Goal: Book appointment/travel/reservation

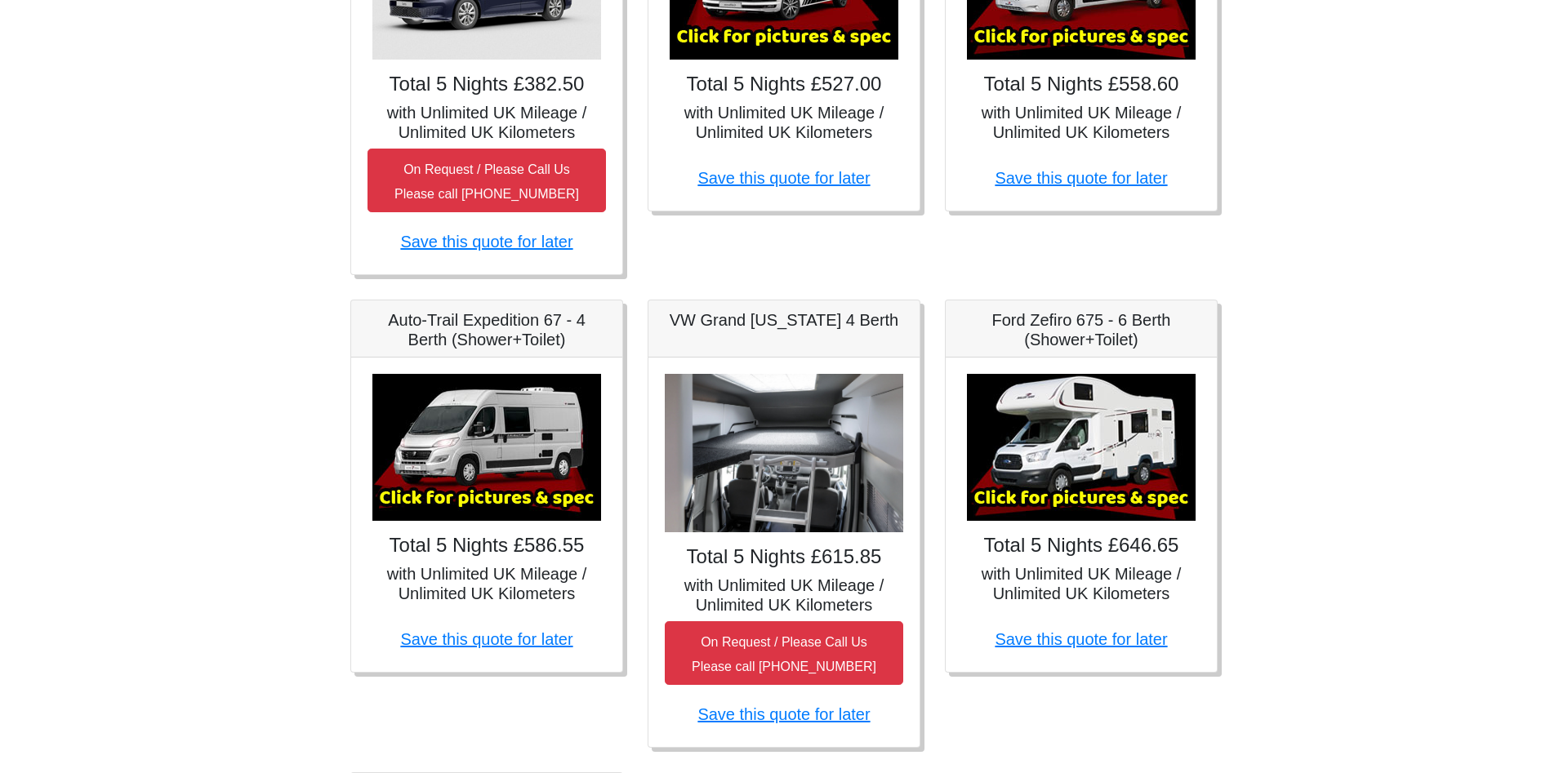
scroll to position [197, 0]
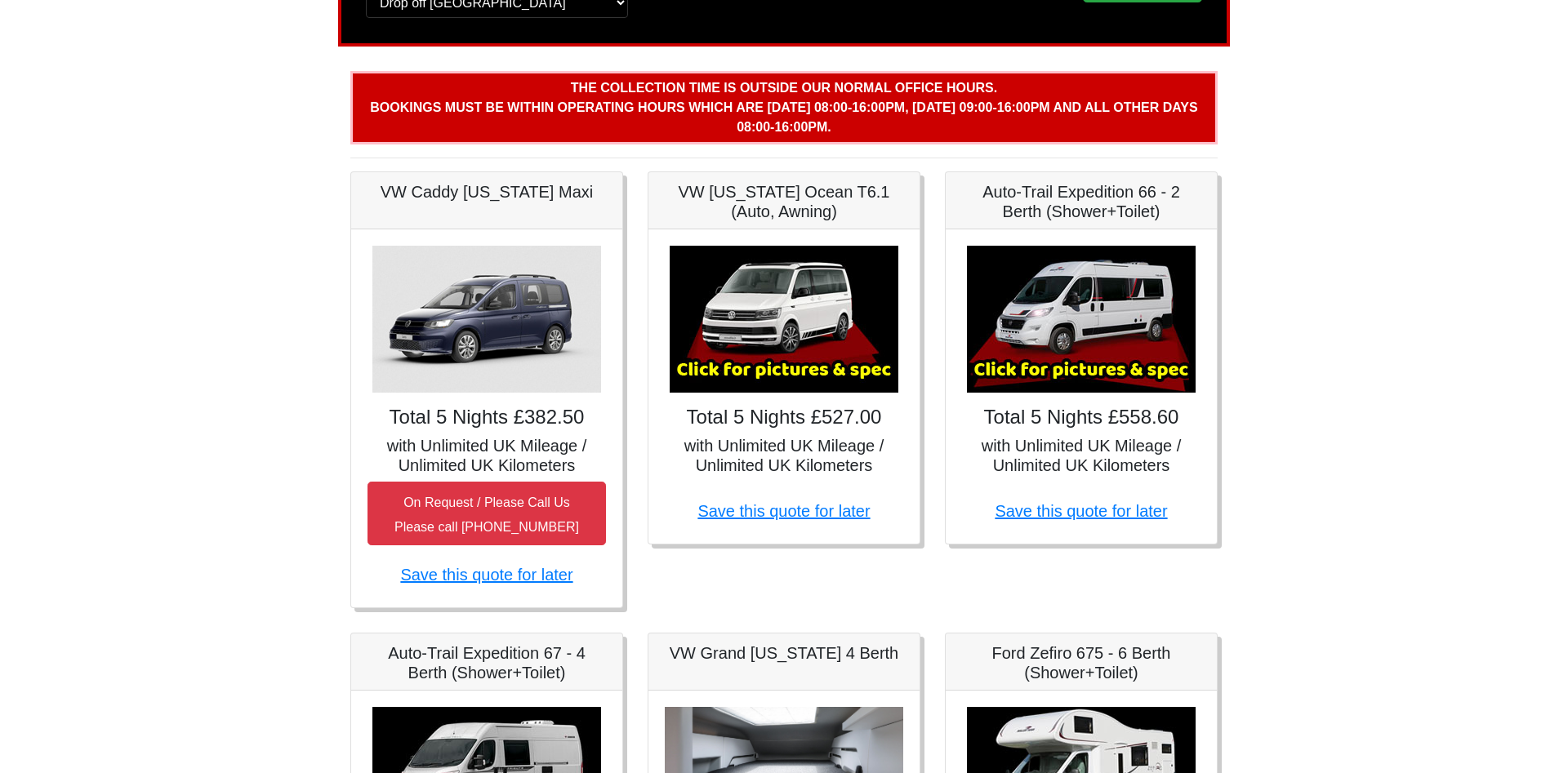
click at [1089, 327] on img at bounding box center [1080, 319] width 229 height 147
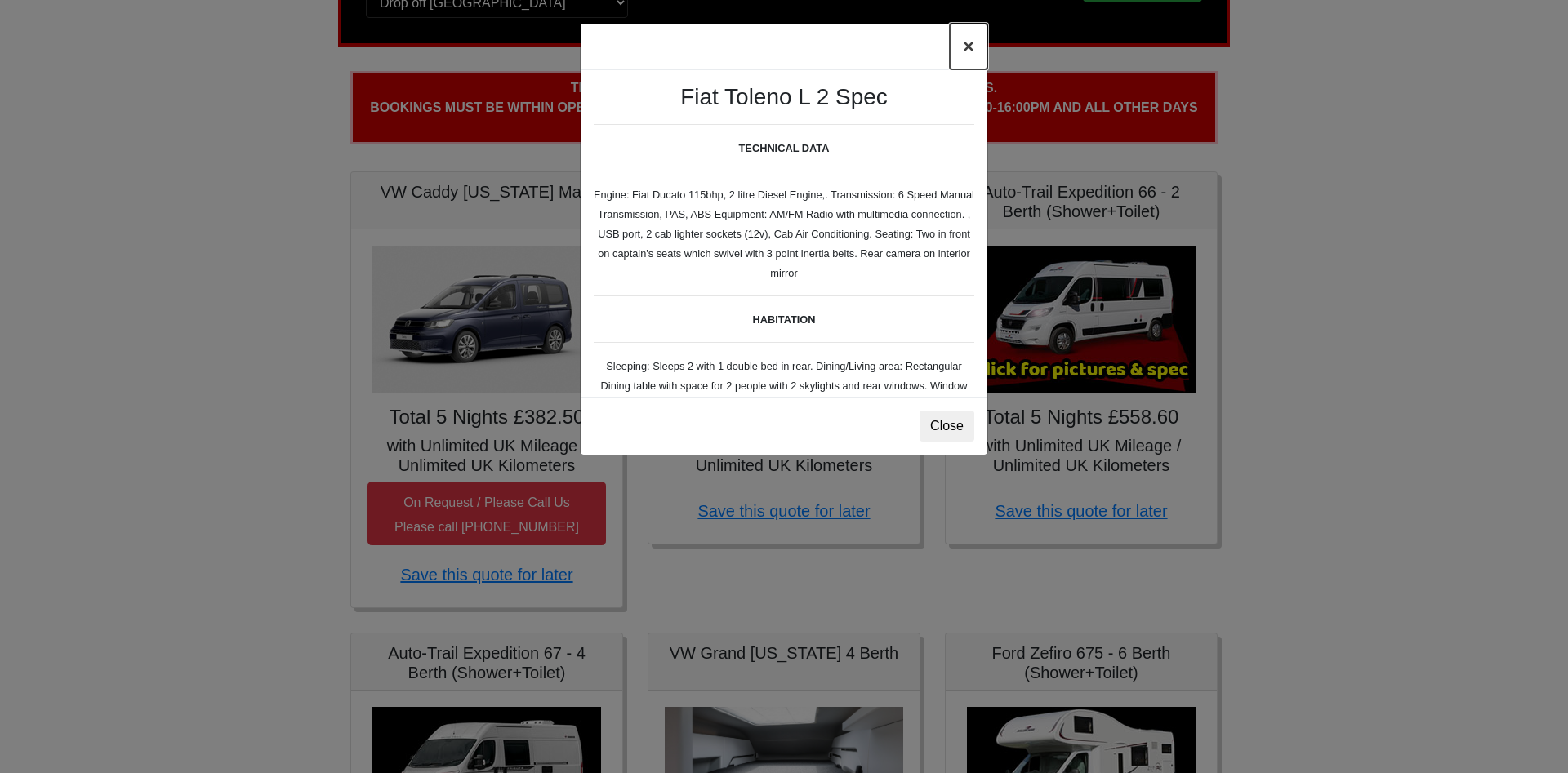
click at [974, 46] on button "×" at bounding box center [968, 46] width 38 height 46
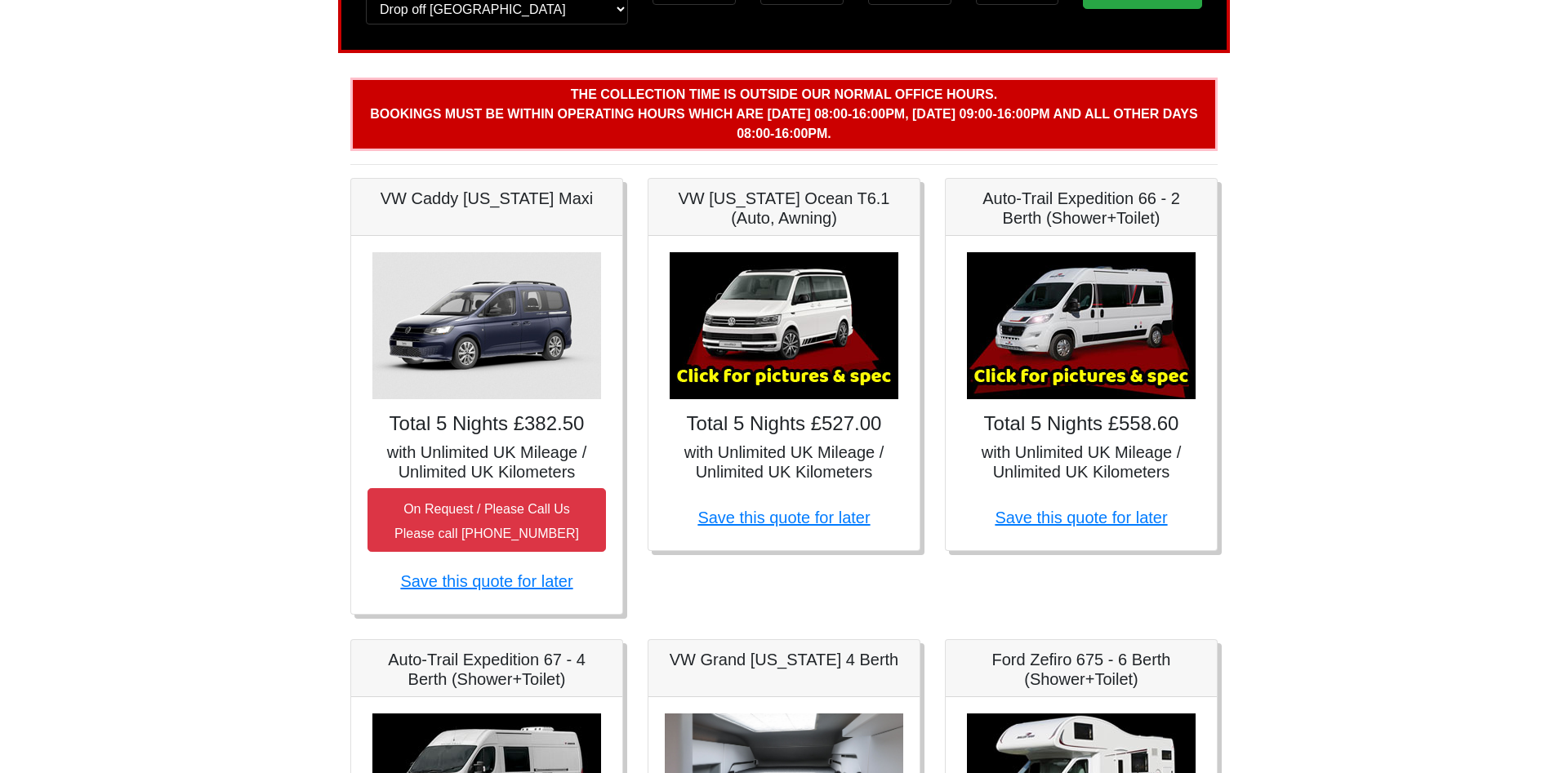
scroll to position [333, 0]
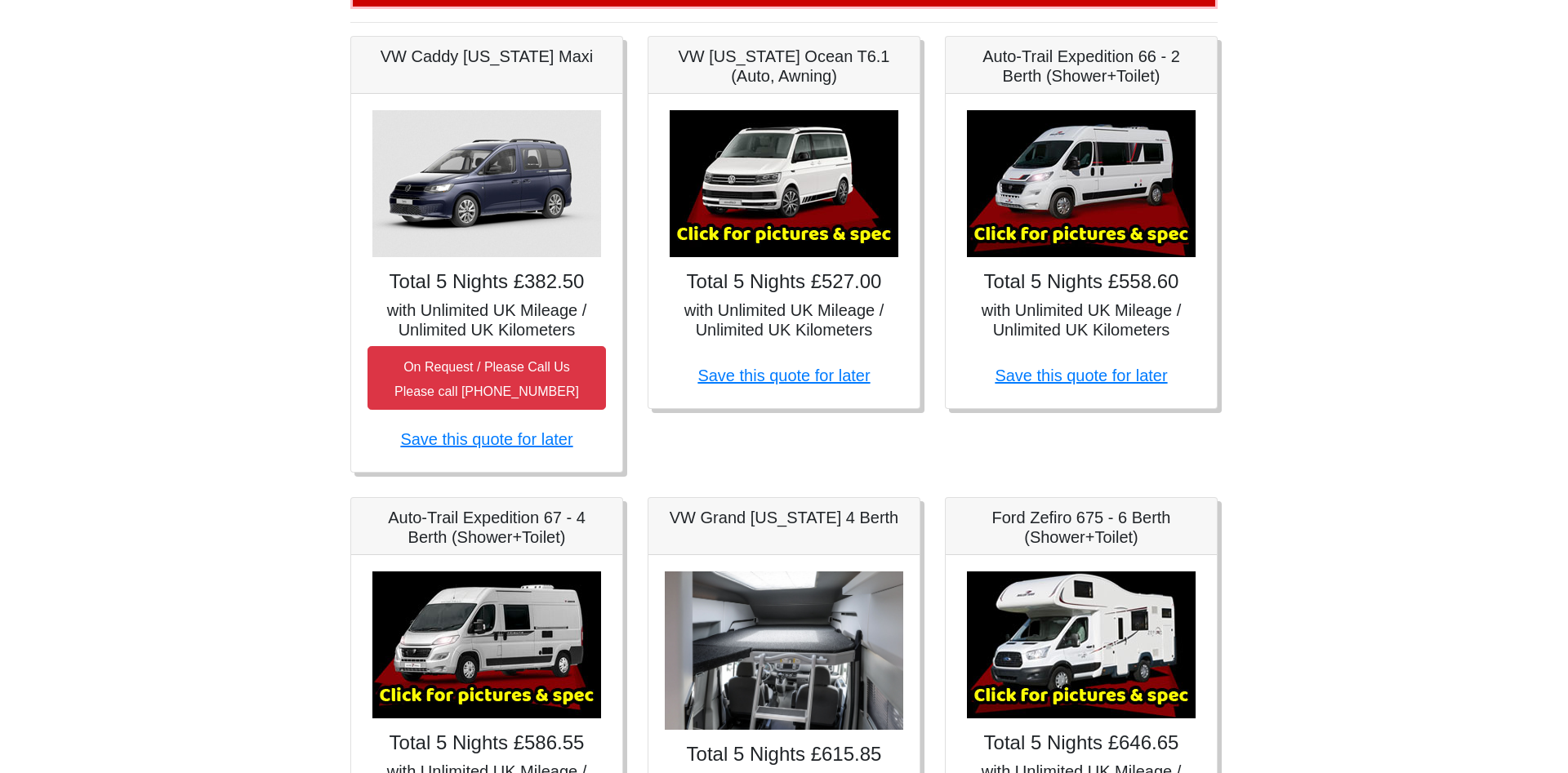
click at [1022, 231] on img at bounding box center [1080, 184] width 229 height 147
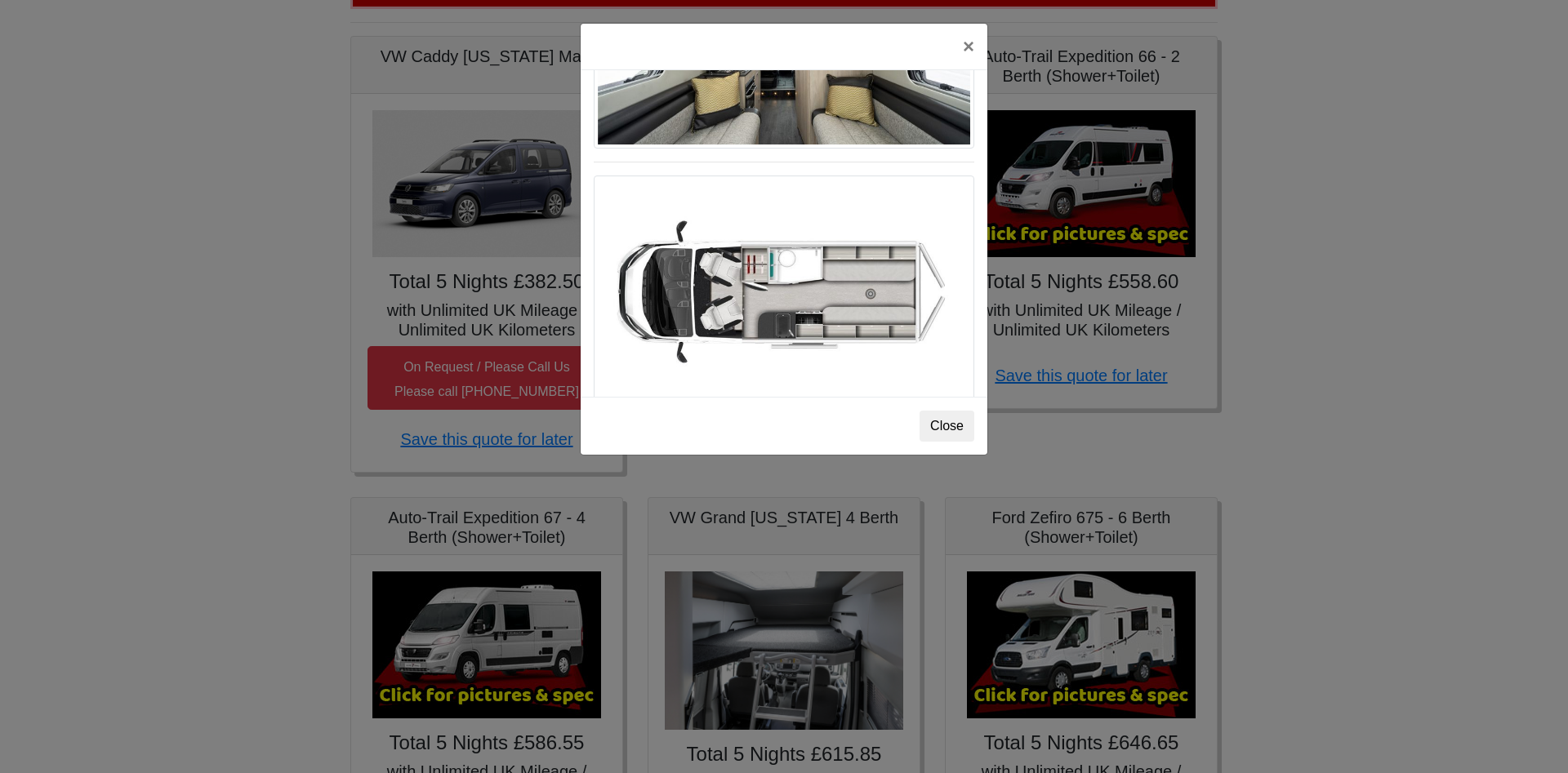
scroll to position [926, 0]
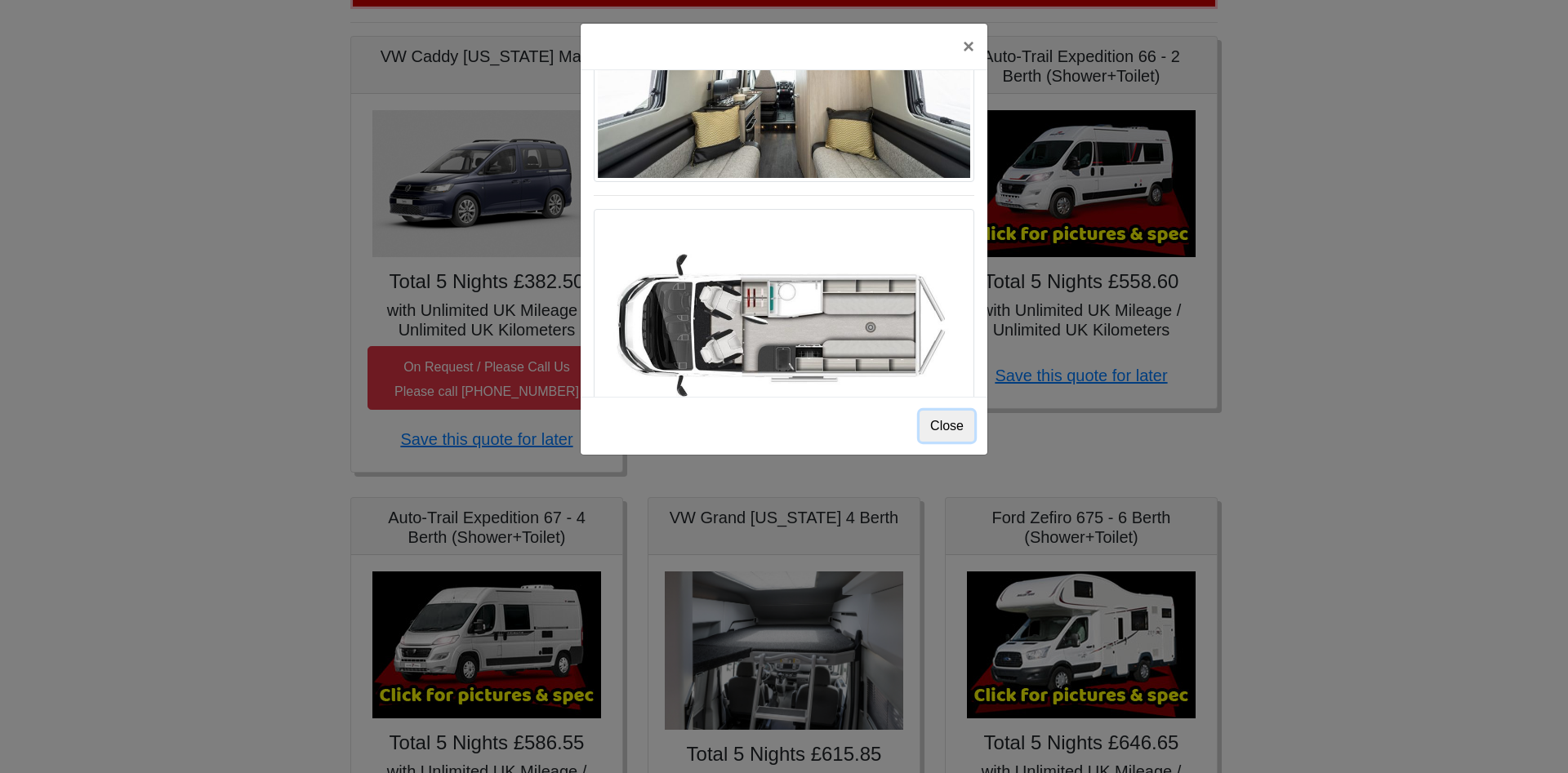
click at [948, 425] on button "Close" at bounding box center [946, 426] width 55 height 31
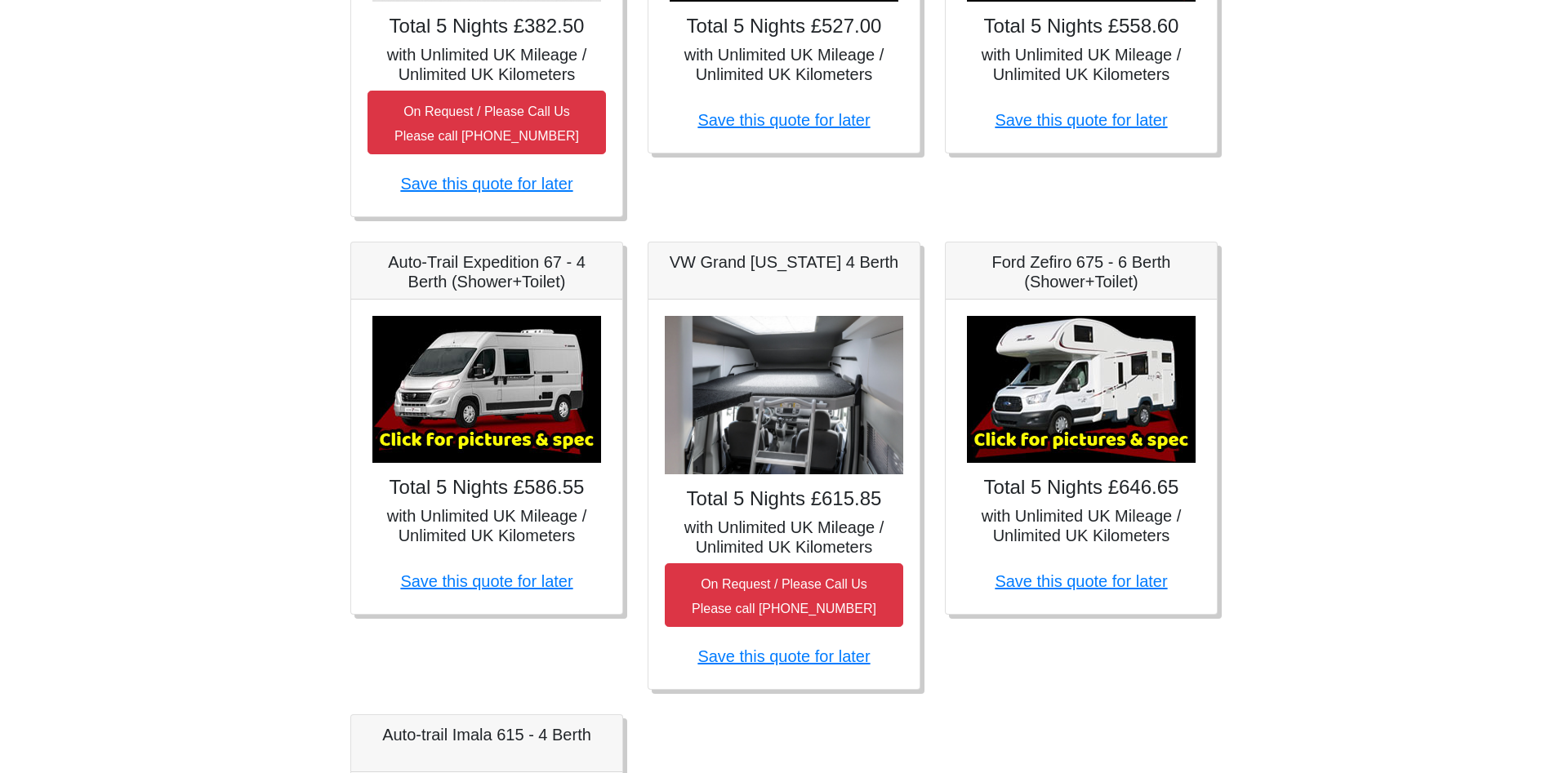
scroll to position [666, 0]
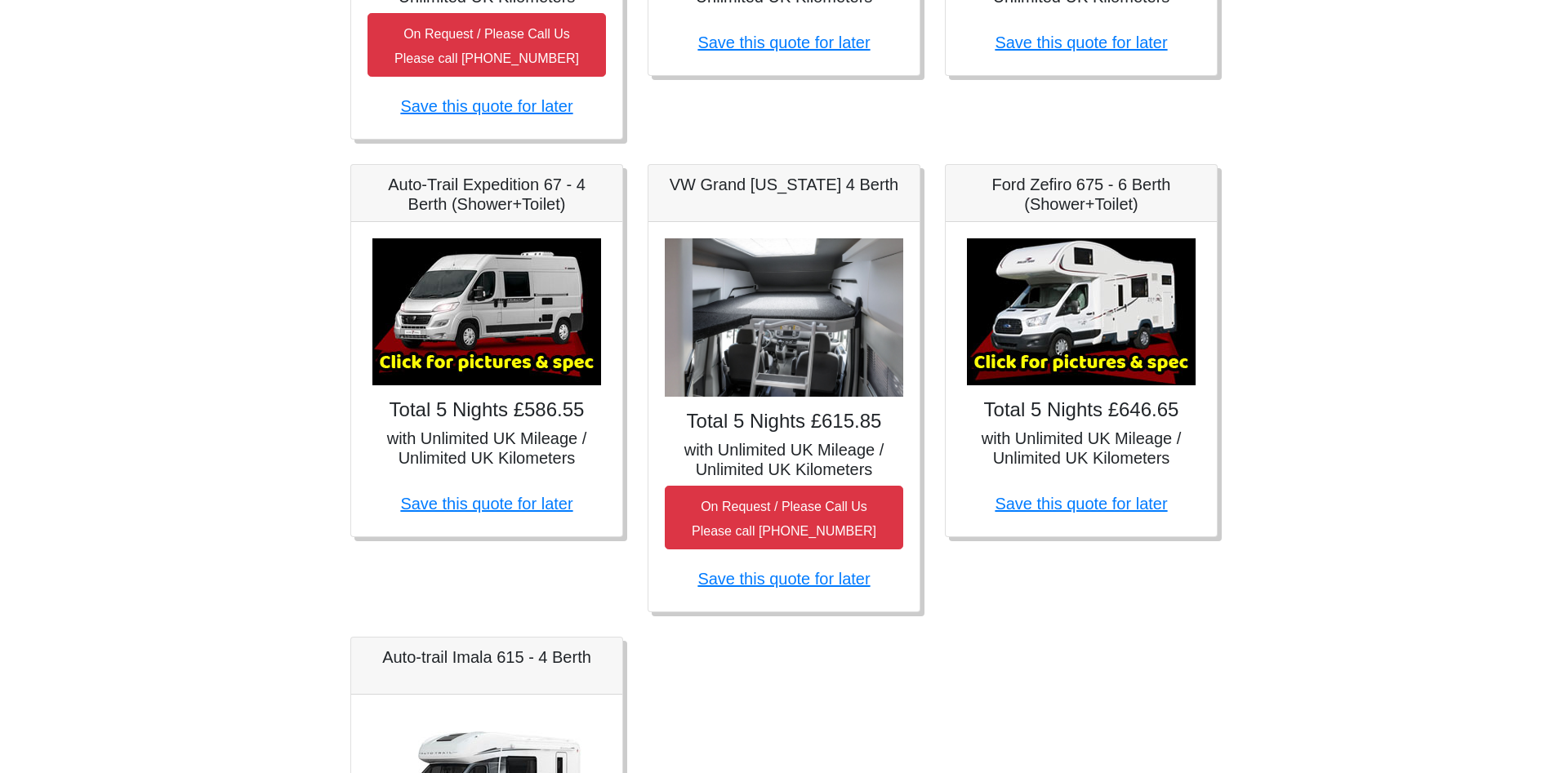
click at [1089, 353] on img at bounding box center [1080, 311] width 229 height 147
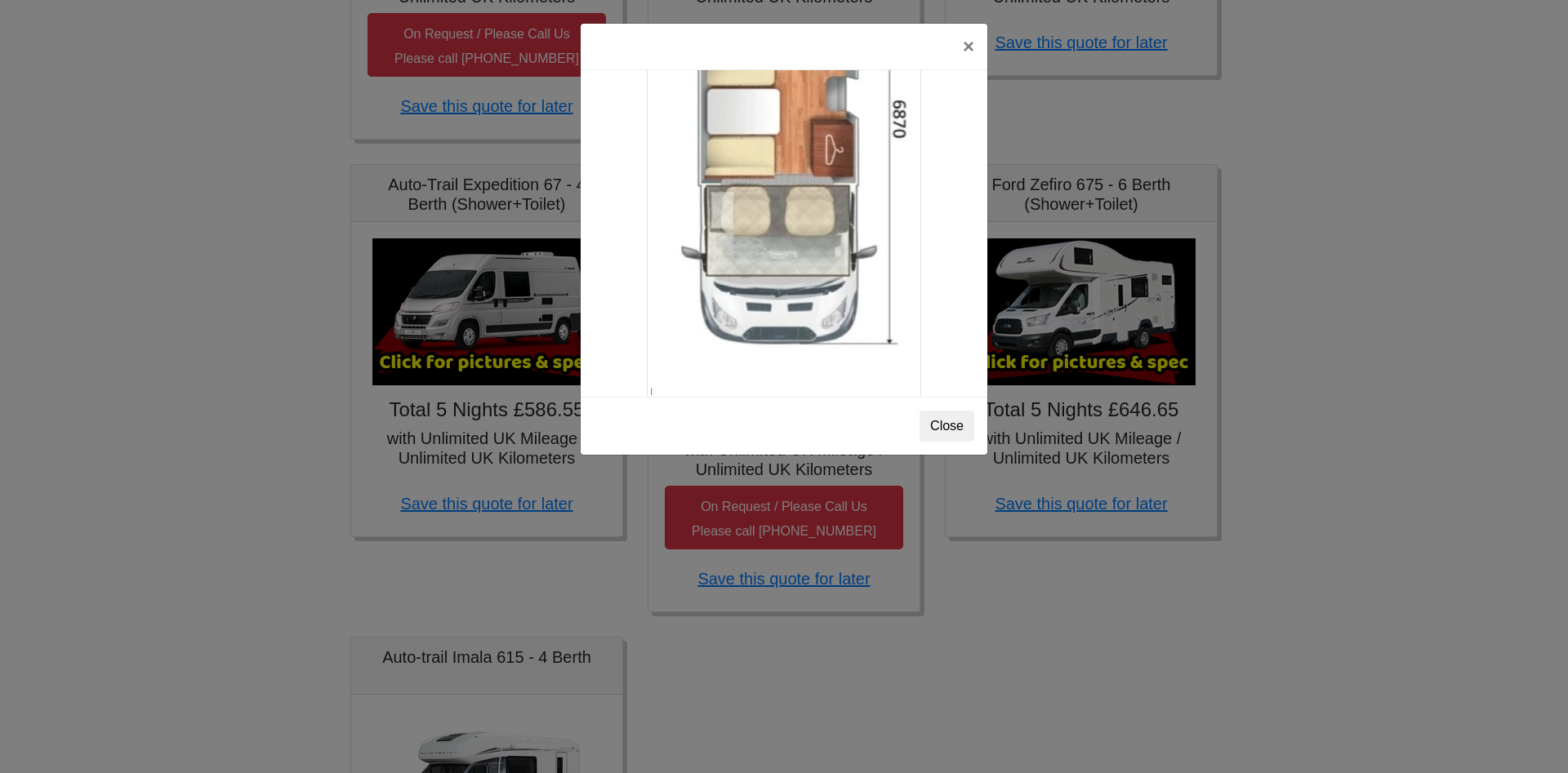
scroll to position [2896, 0]
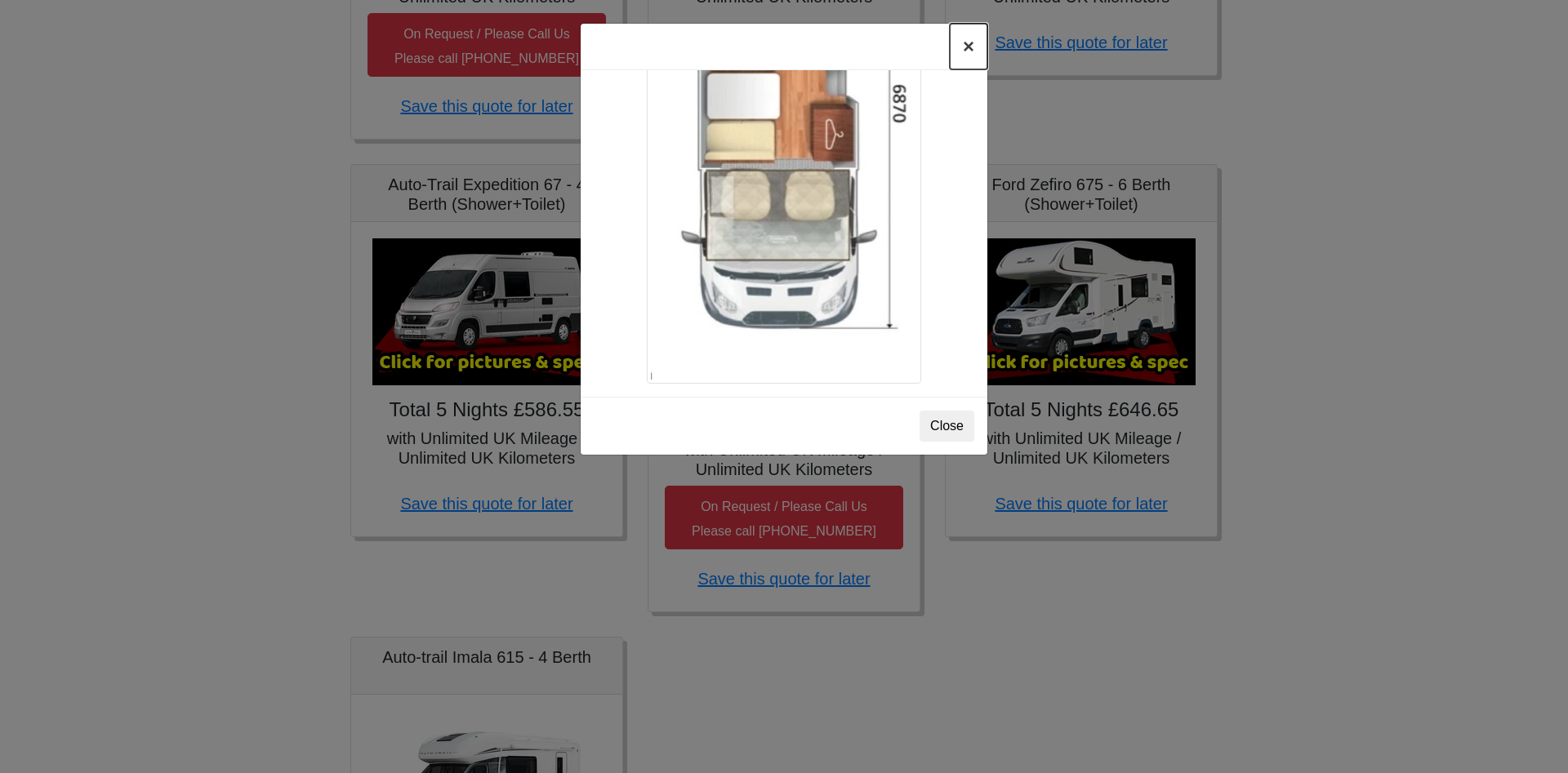
click at [968, 38] on button "×" at bounding box center [968, 46] width 38 height 46
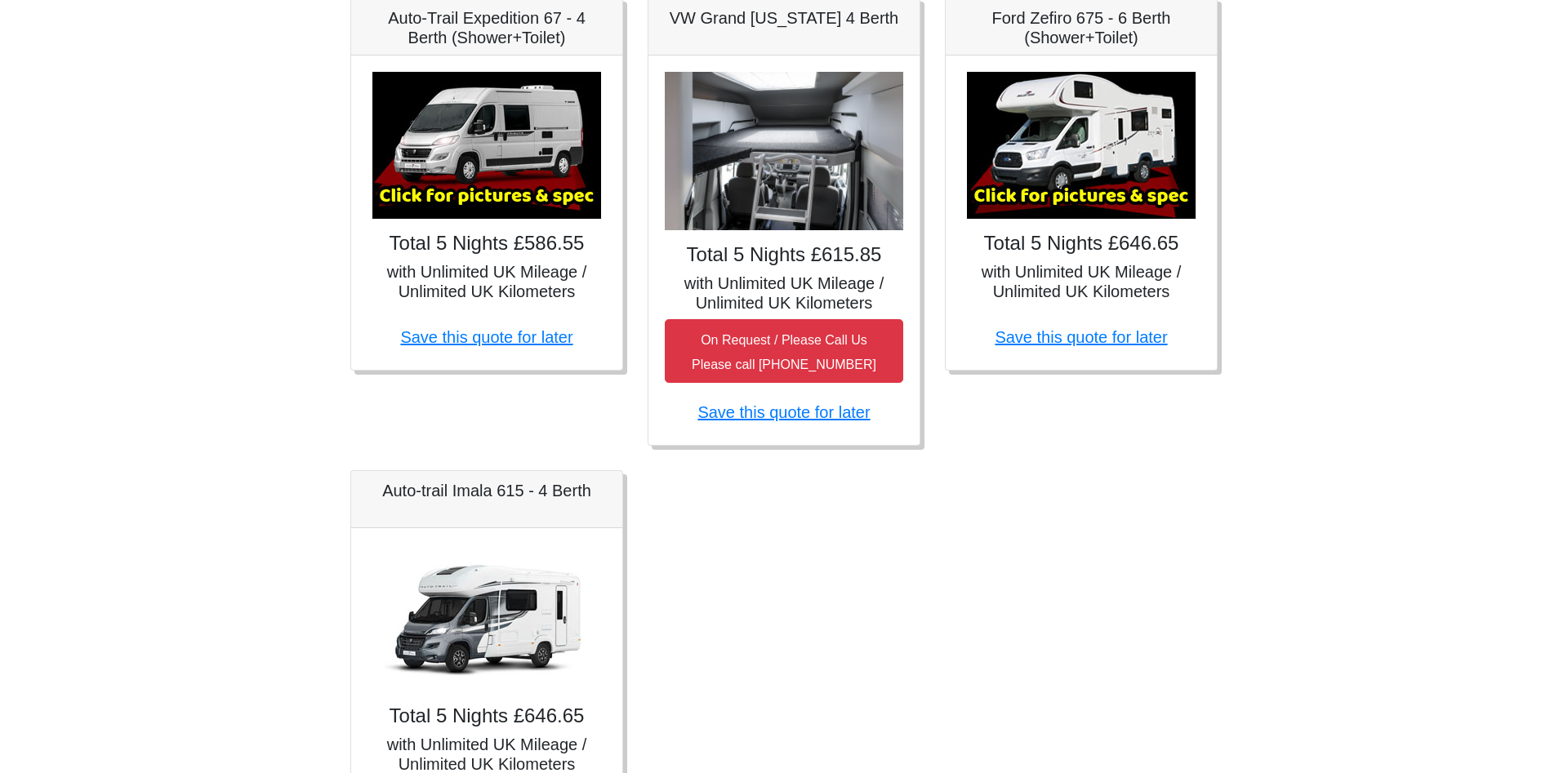
scroll to position [1030, 0]
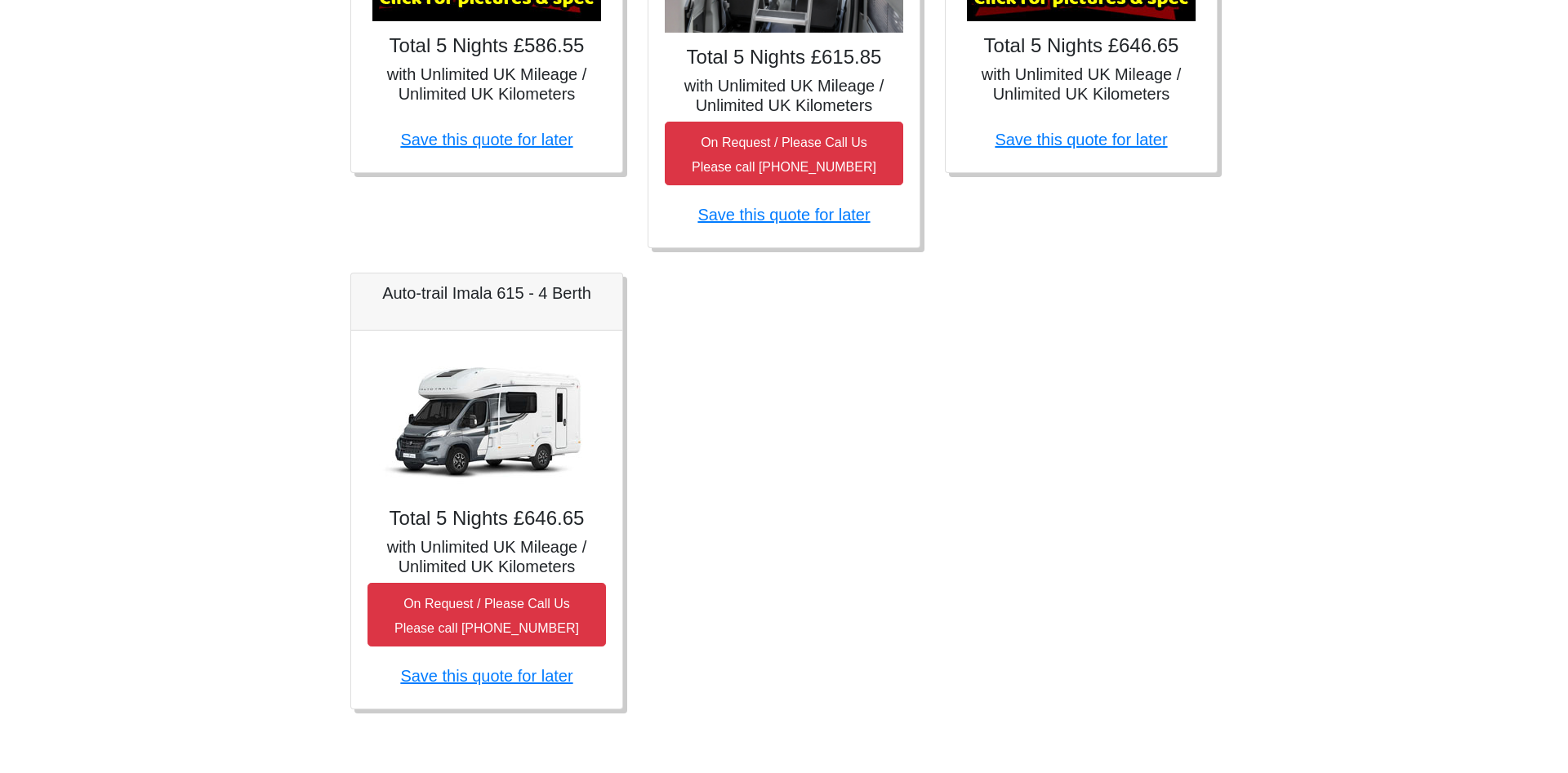
click at [475, 428] on img at bounding box center [486, 420] width 229 height 147
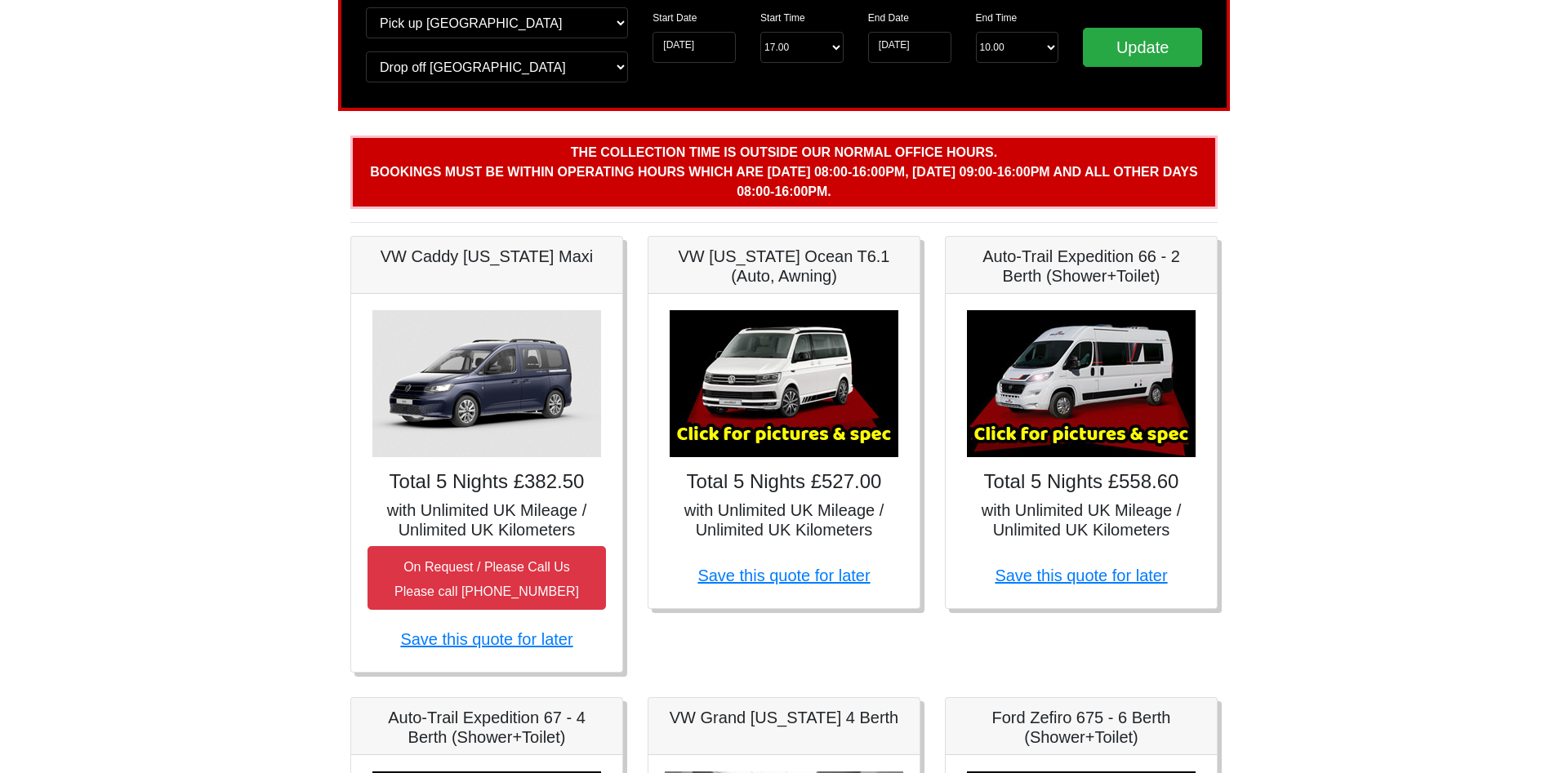
scroll to position [197, 0]
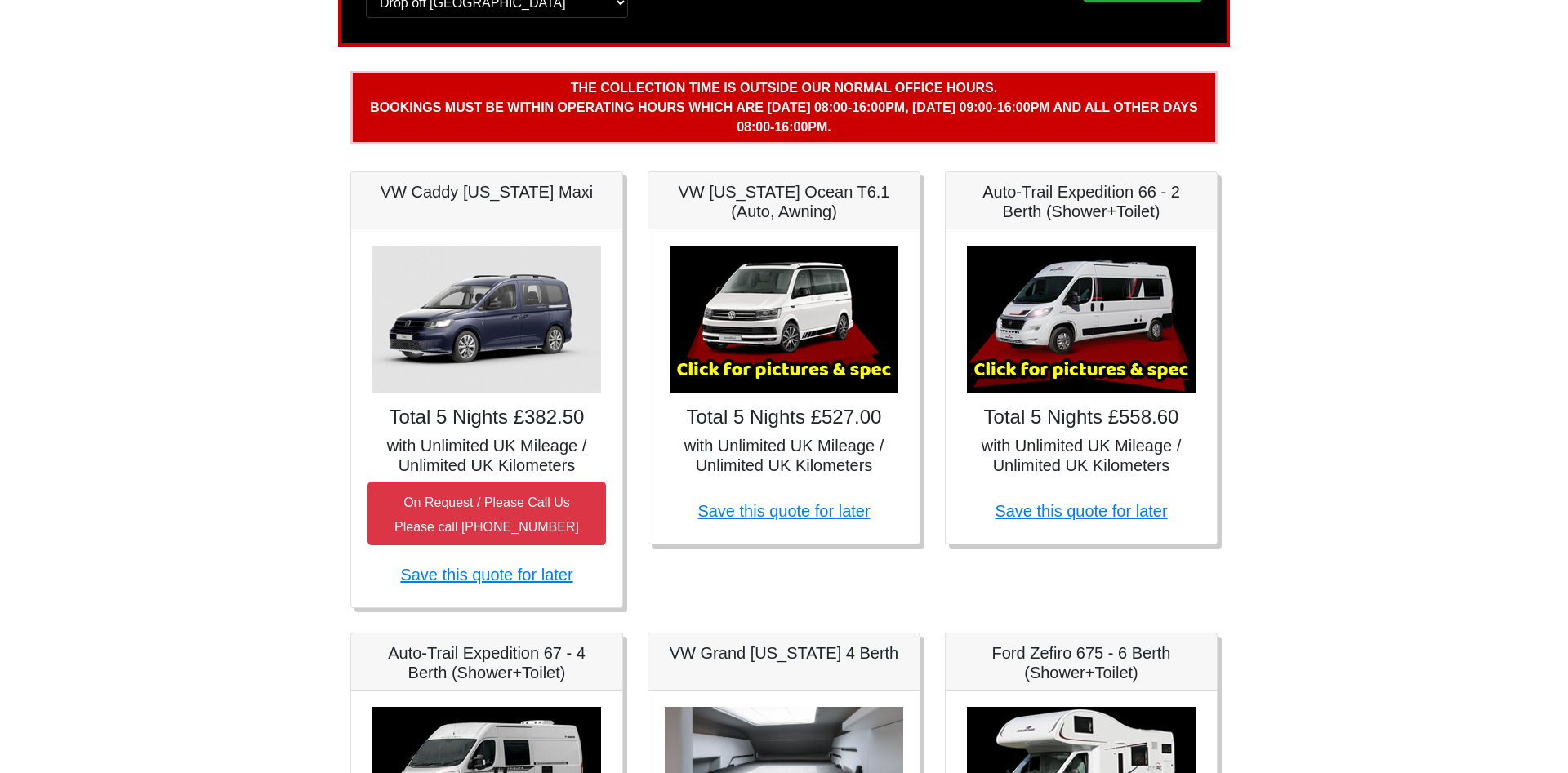
click at [1108, 359] on img at bounding box center [1080, 319] width 229 height 147
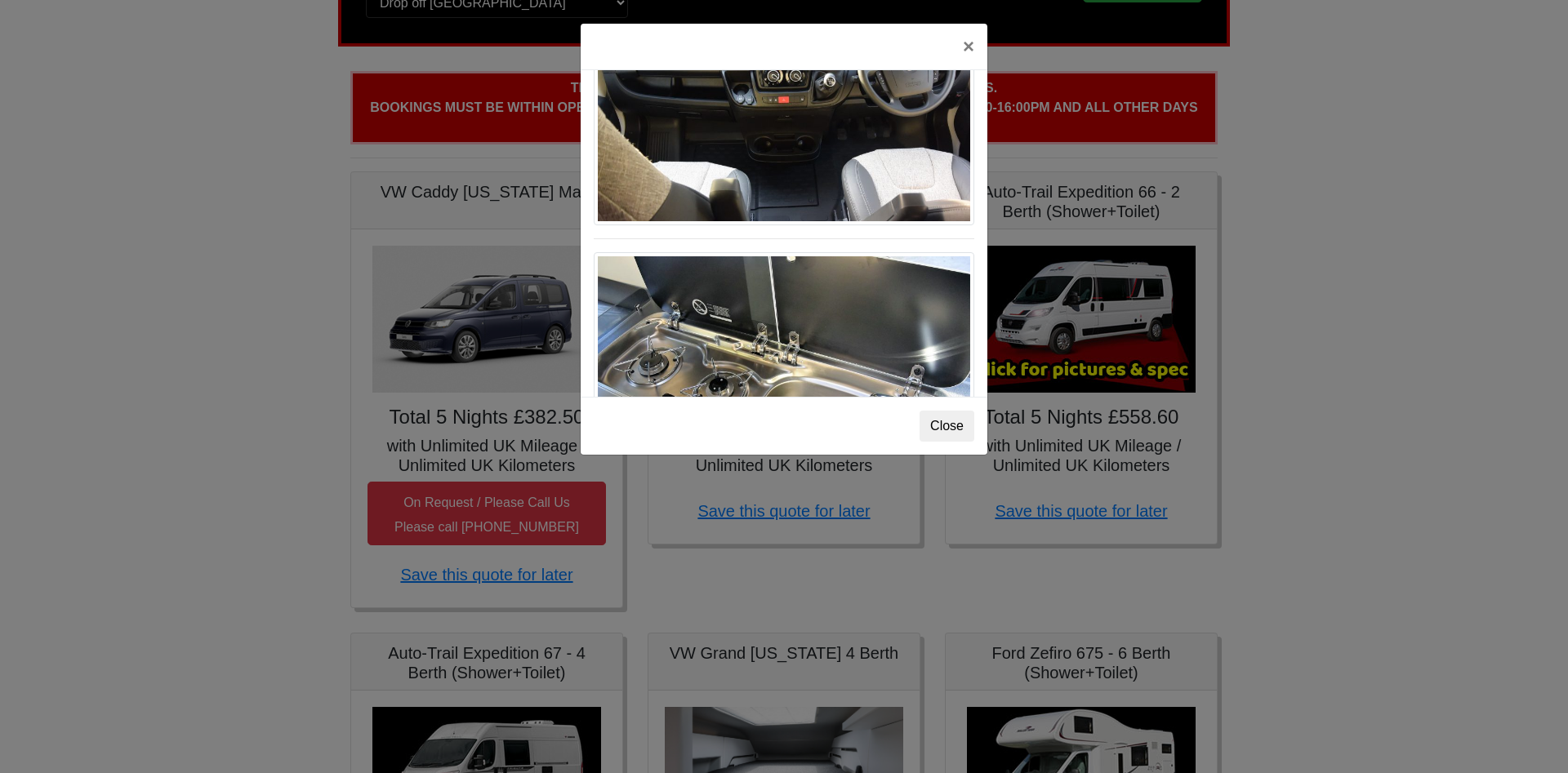
scroll to position [1715, 0]
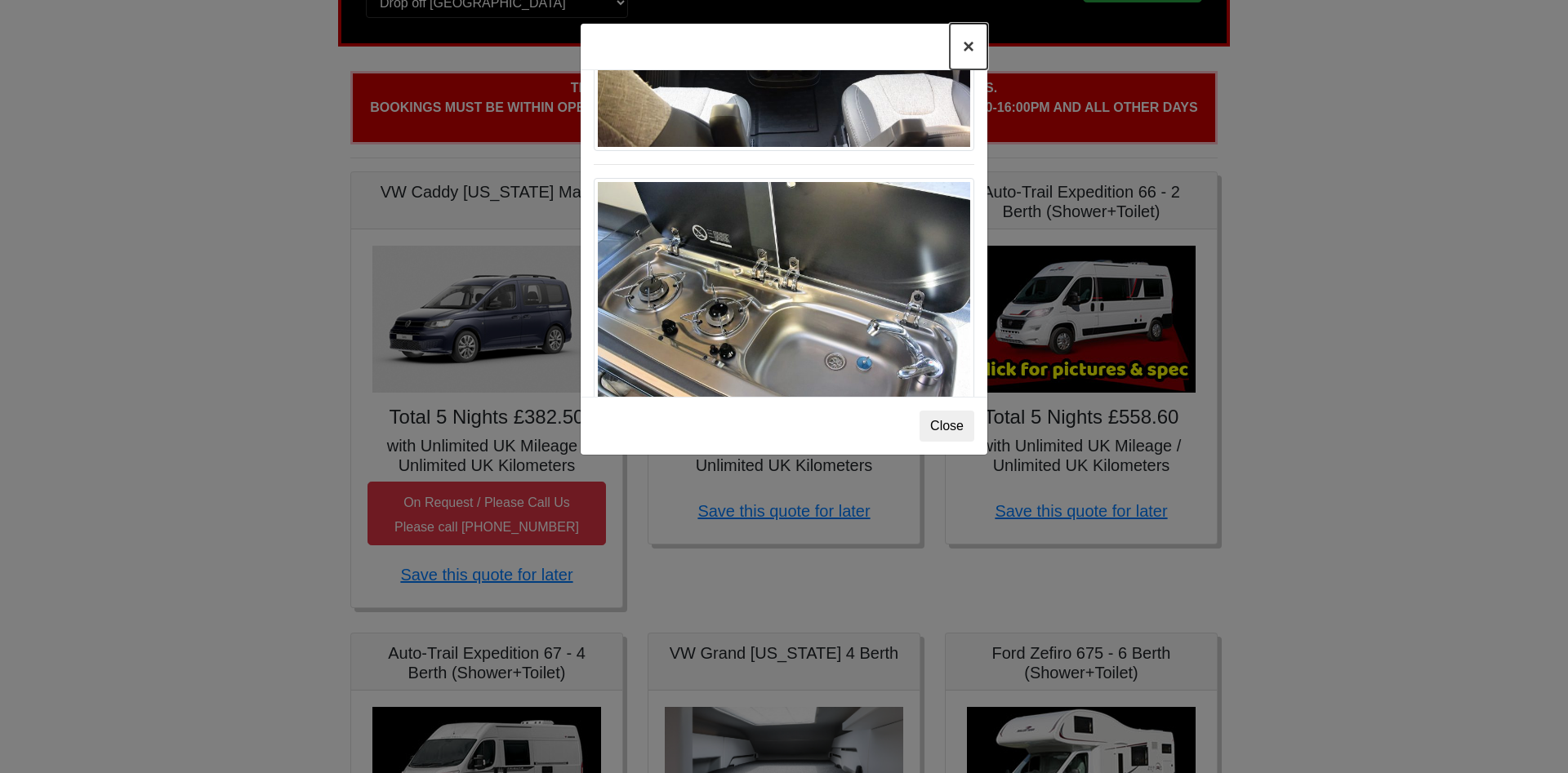
click at [971, 43] on button "×" at bounding box center [968, 46] width 38 height 46
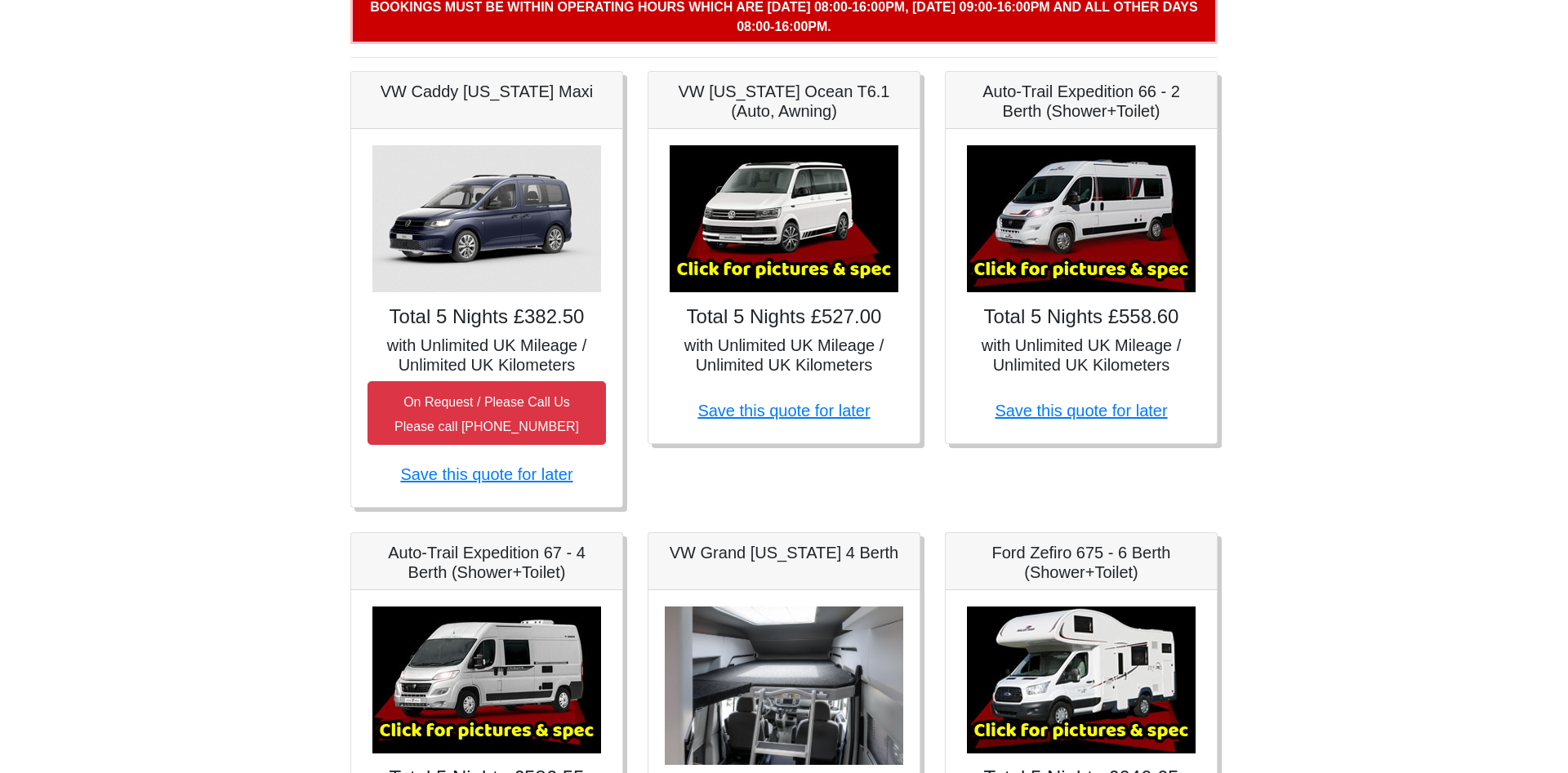
scroll to position [0, 0]
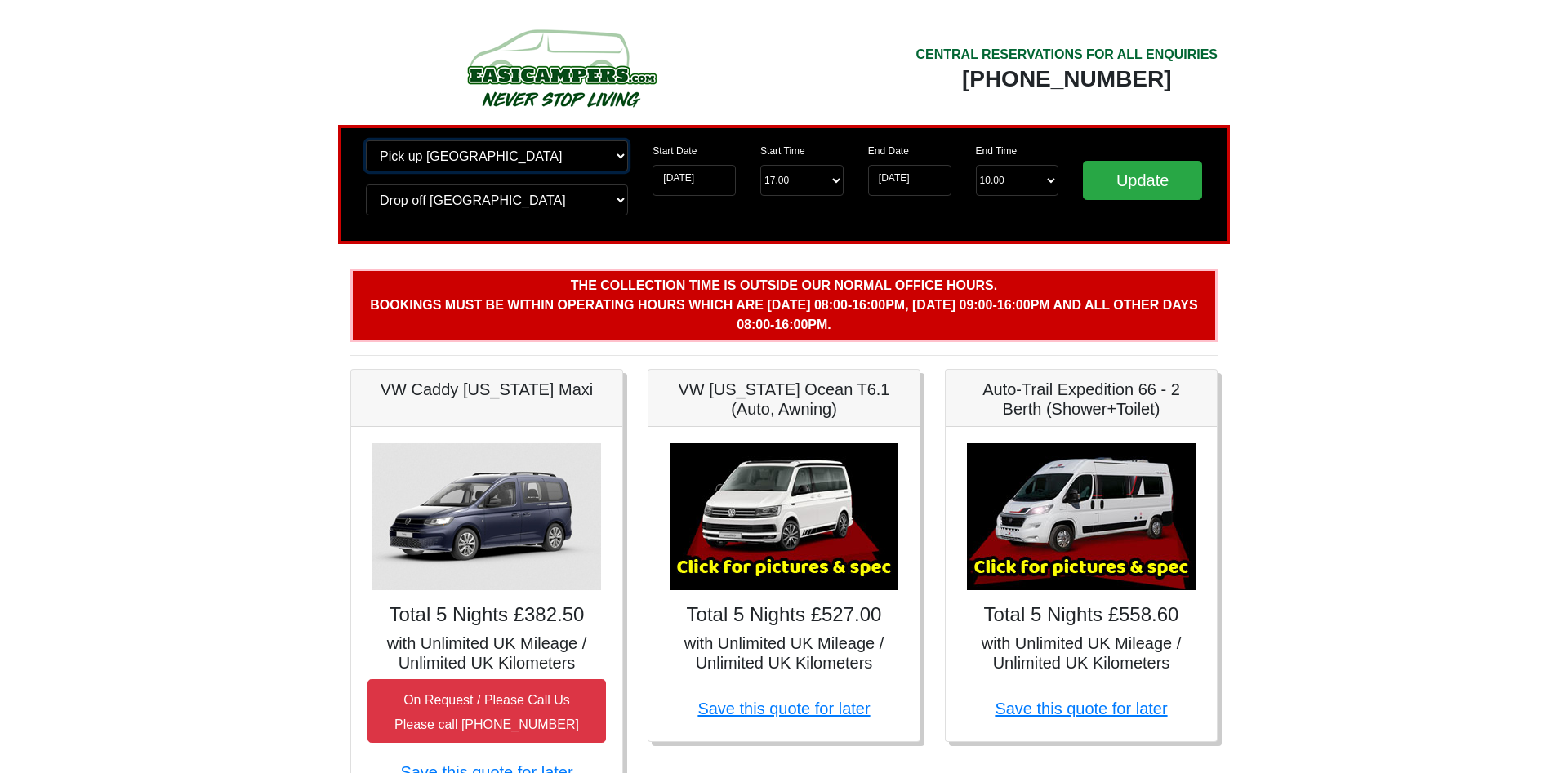
click at [365, 140] on select "Change pick up location? Pick up Edinburgh Birmingham Airport Blackburn Lancash…" at bounding box center [496, 155] width 262 height 31
select select "WOL"
click option "[GEOGRAPHIC_DATA]" at bounding box center [0, 0] width 0 height 0
click at [365, 185] on select "Change drop off location? Drop off Edinburgh Birmingham Airport Blackburn Lanca…" at bounding box center [496, 200] width 262 height 31
select select "WOL"
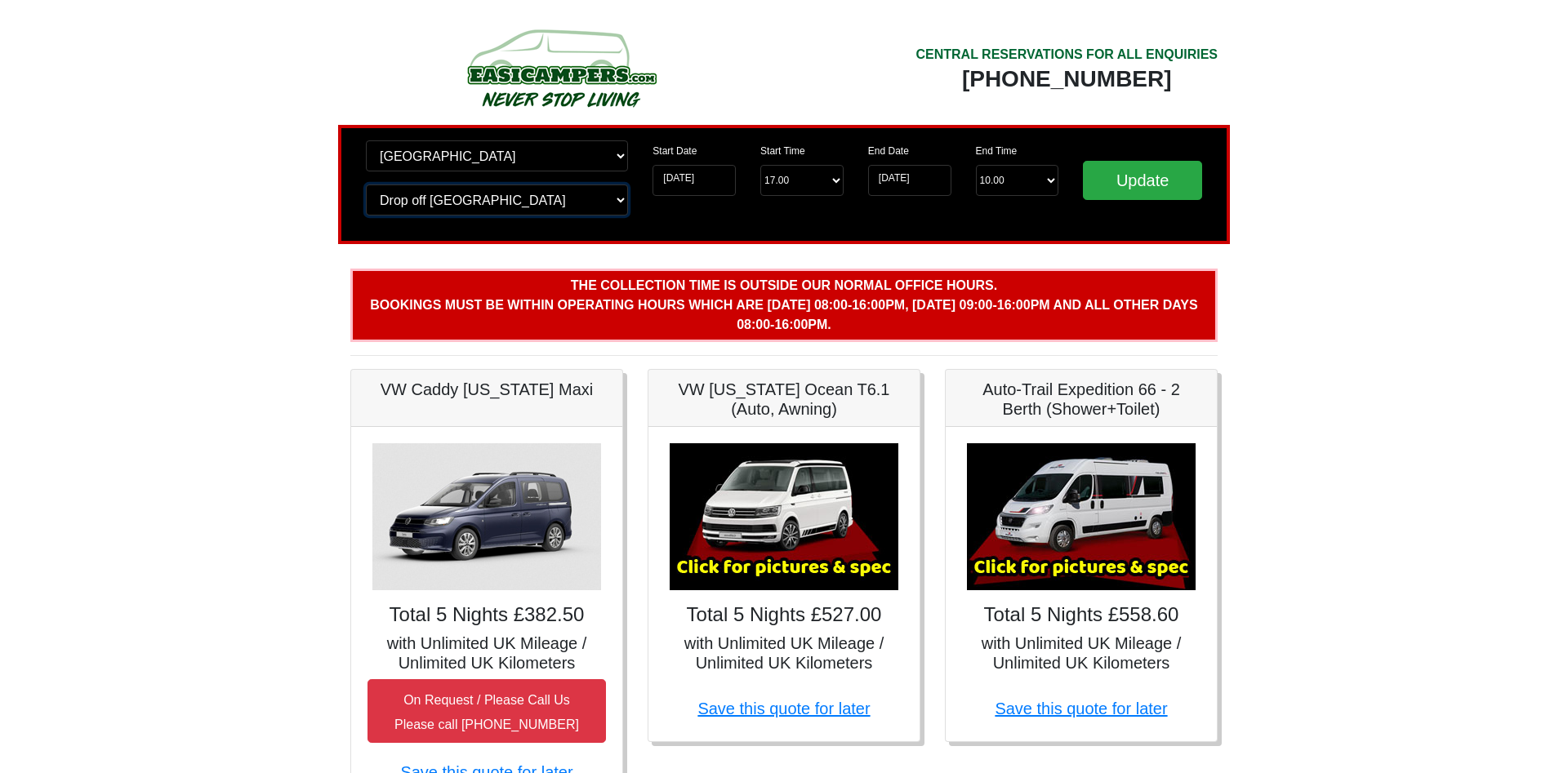
click option "[GEOGRAPHIC_DATA]" at bounding box center [0, 0] width 0 height 0
click at [1157, 185] on input "Update" at bounding box center [1142, 181] width 119 height 39
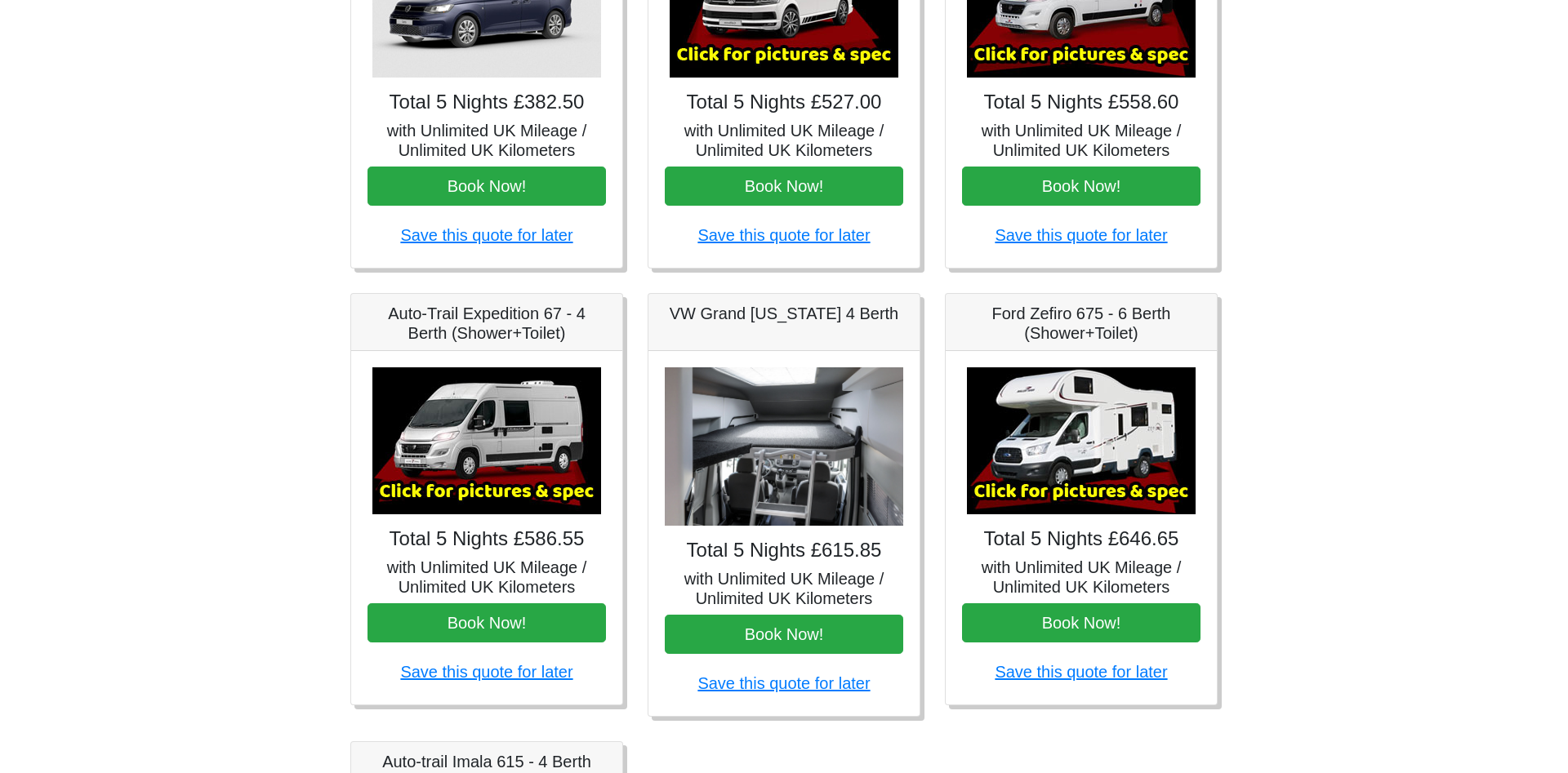
scroll to position [500, 0]
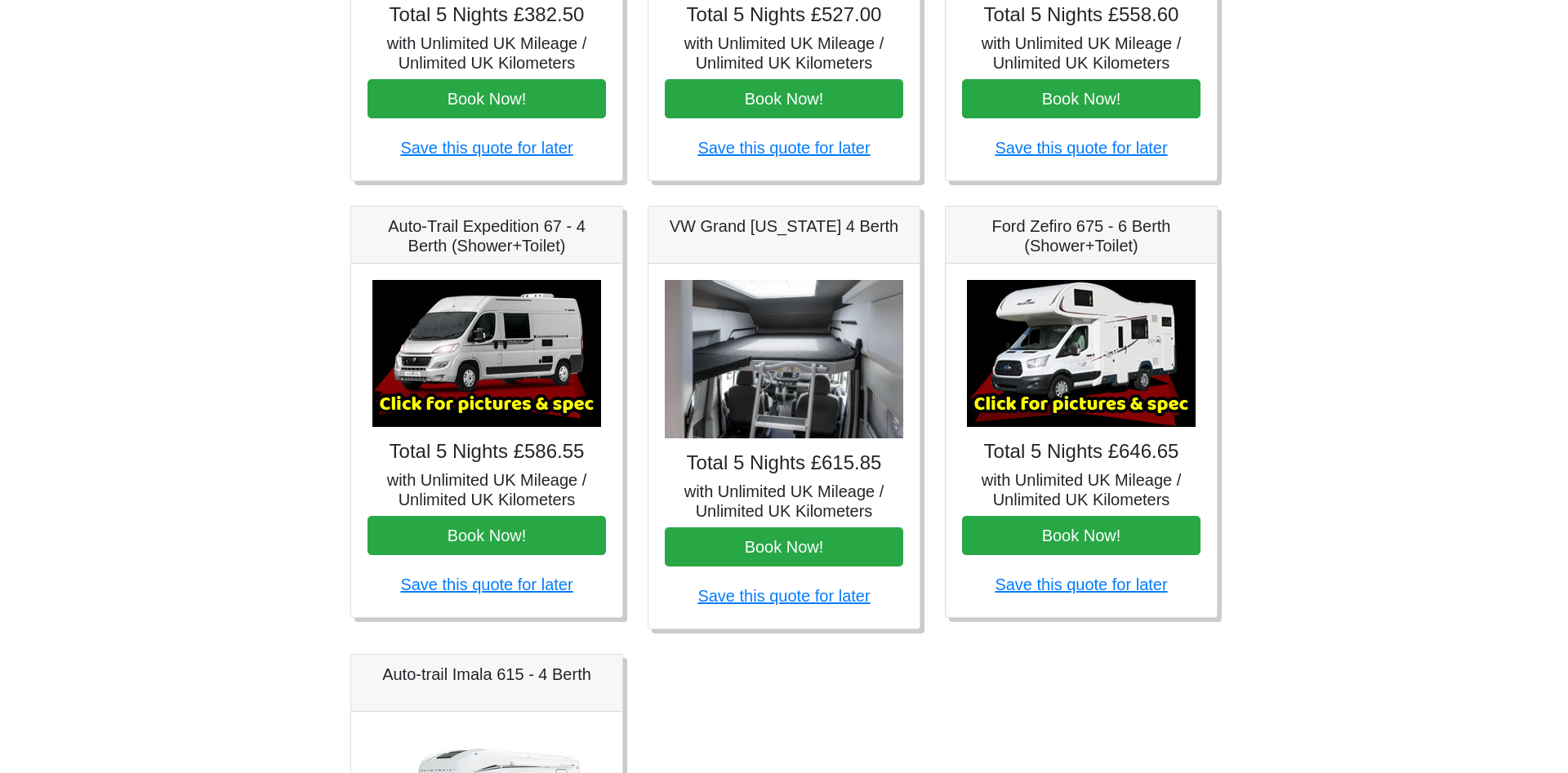
click at [514, 370] on img at bounding box center [486, 354] width 229 height 147
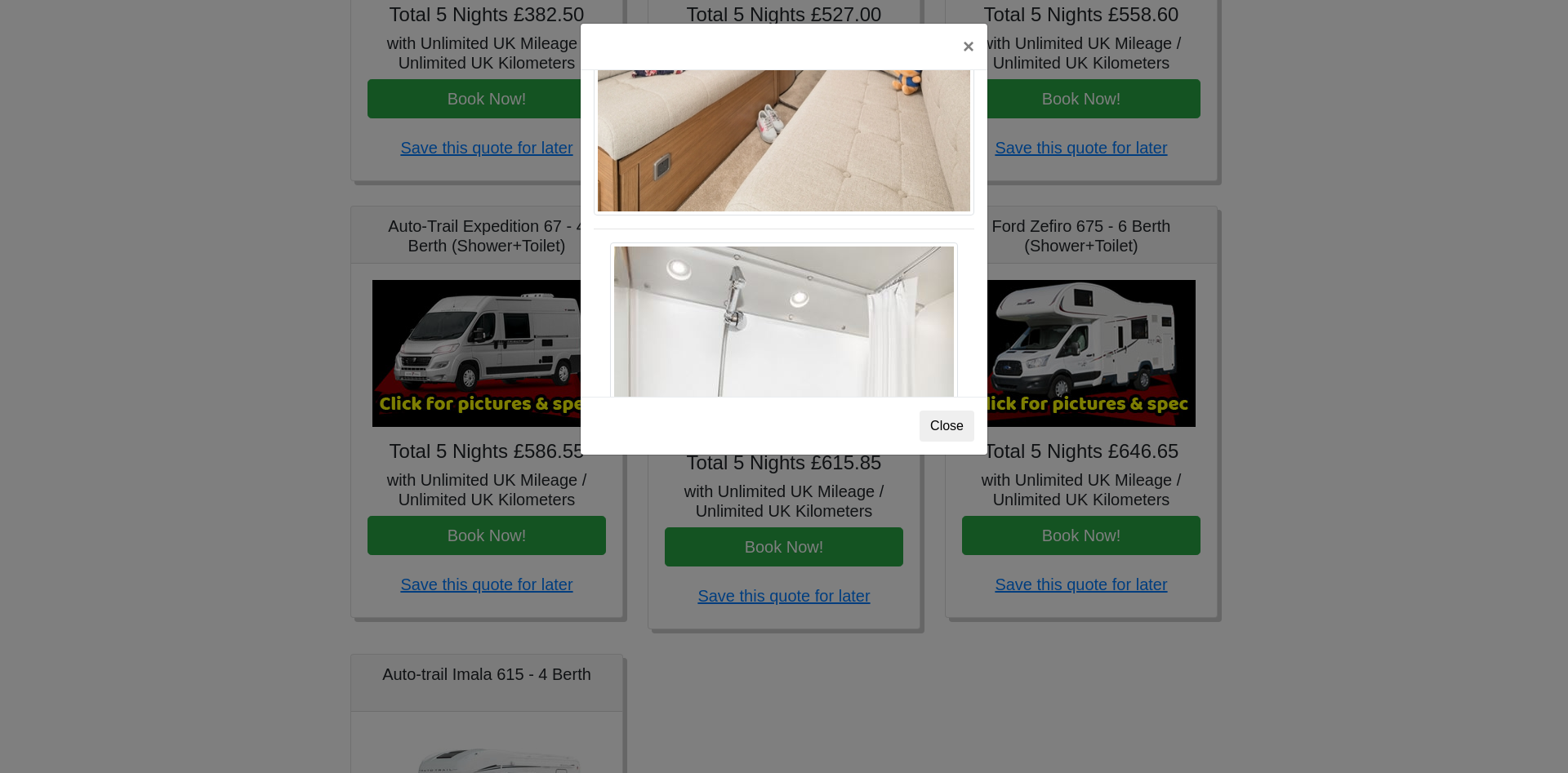
scroll to position [2226, 0]
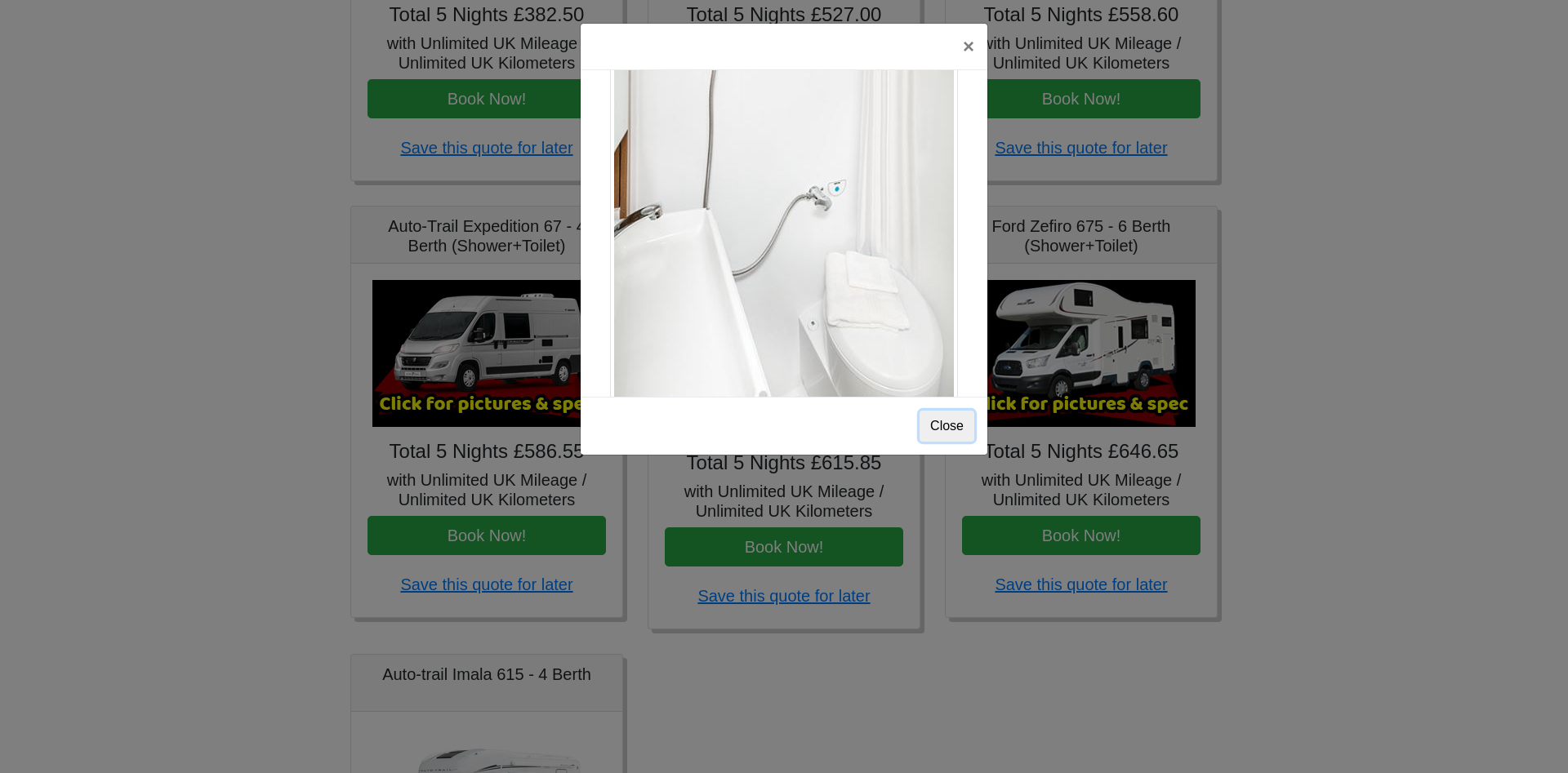
click at [938, 429] on button "Close" at bounding box center [946, 426] width 55 height 31
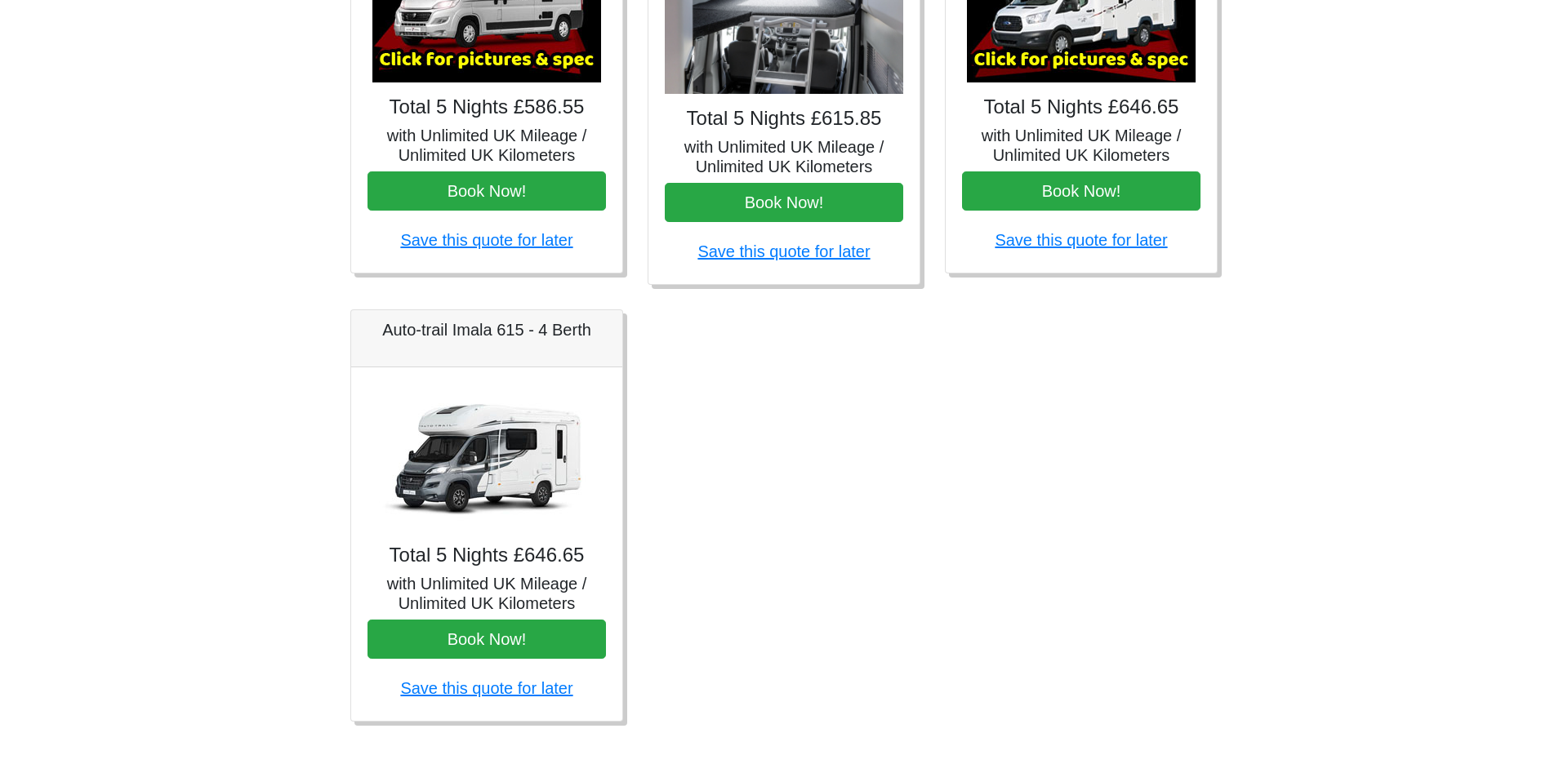
scroll to position [857, 0]
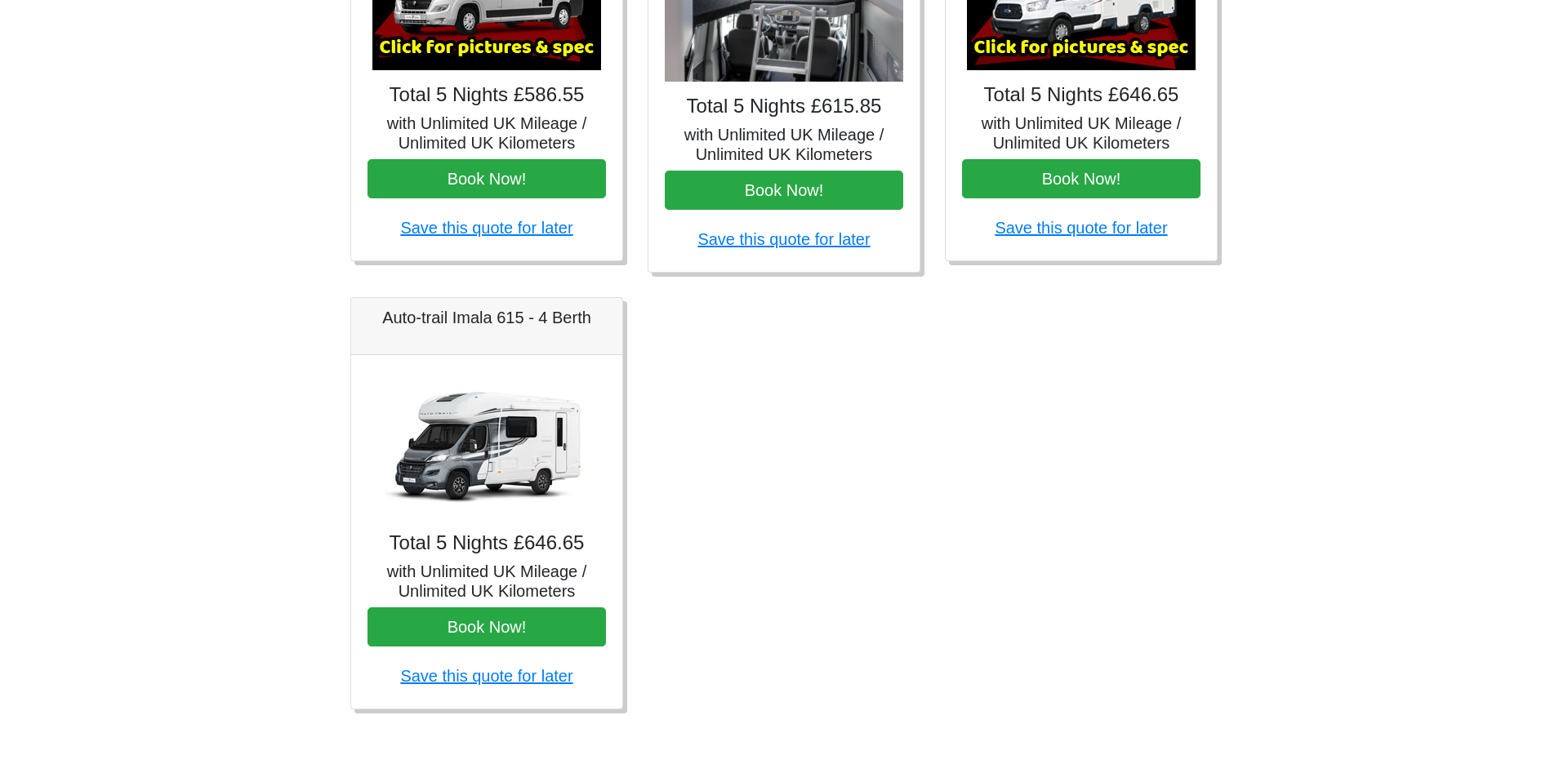
click at [495, 466] on img at bounding box center [486, 445] width 229 height 147
drag, startPoint x: 565, startPoint y: 539, endPoint x: 527, endPoint y: 539, distance: 38.0
click at [527, 539] on h4 "Total 5 Nights £646.65" at bounding box center [486, 543] width 238 height 24
click at [458, 473] on img at bounding box center [486, 445] width 229 height 147
drag, startPoint x: 569, startPoint y: 321, endPoint x: 381, endPoint y: 324, distance: 188.0
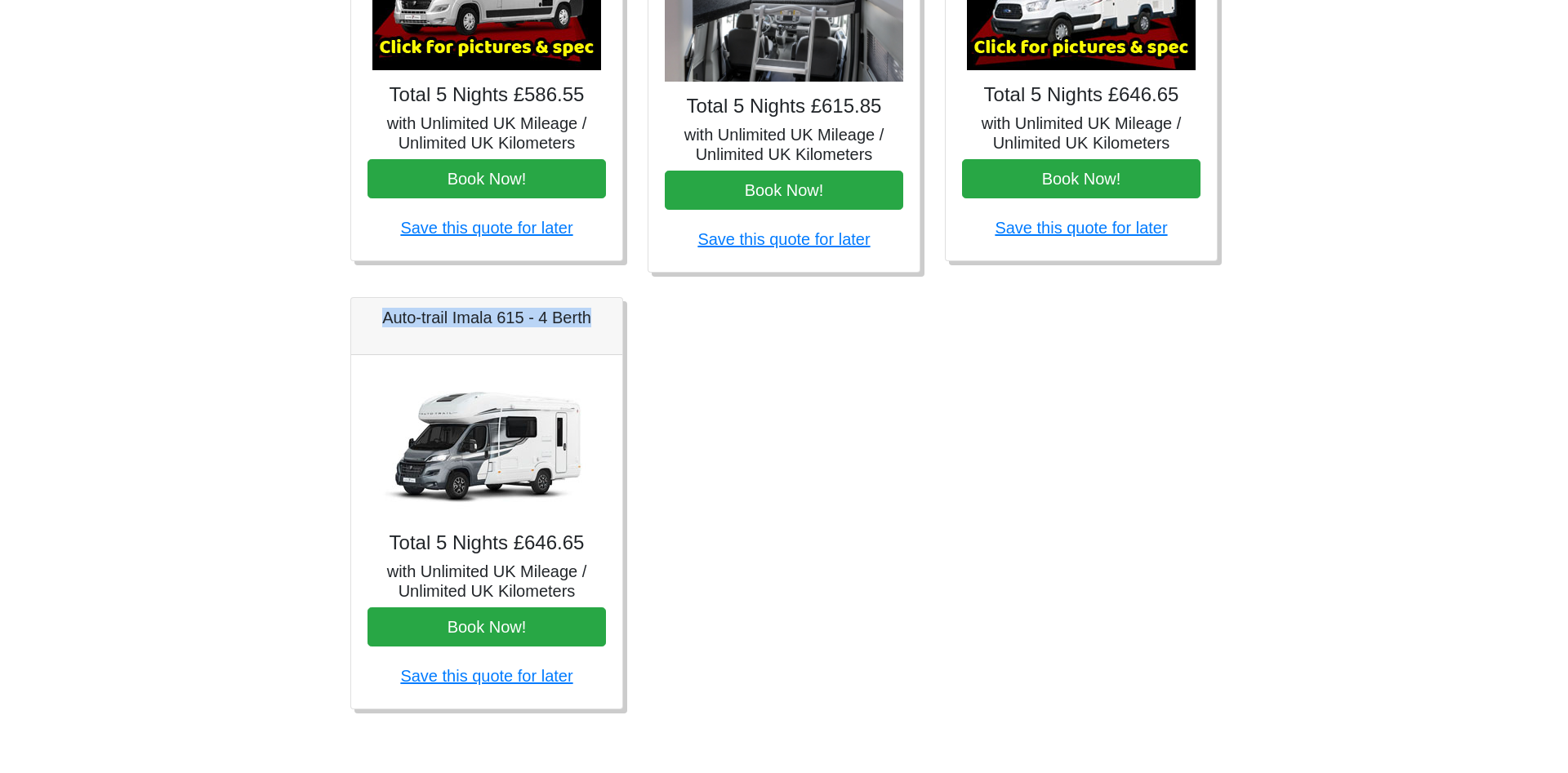
click at [381, 324] on h5 "Auto-trail Imala 615 - 4 Berth" at bounding box center [486, 317] width 238 height 19
